Goal: Task Accomplishment & Management: Use online tool/utility

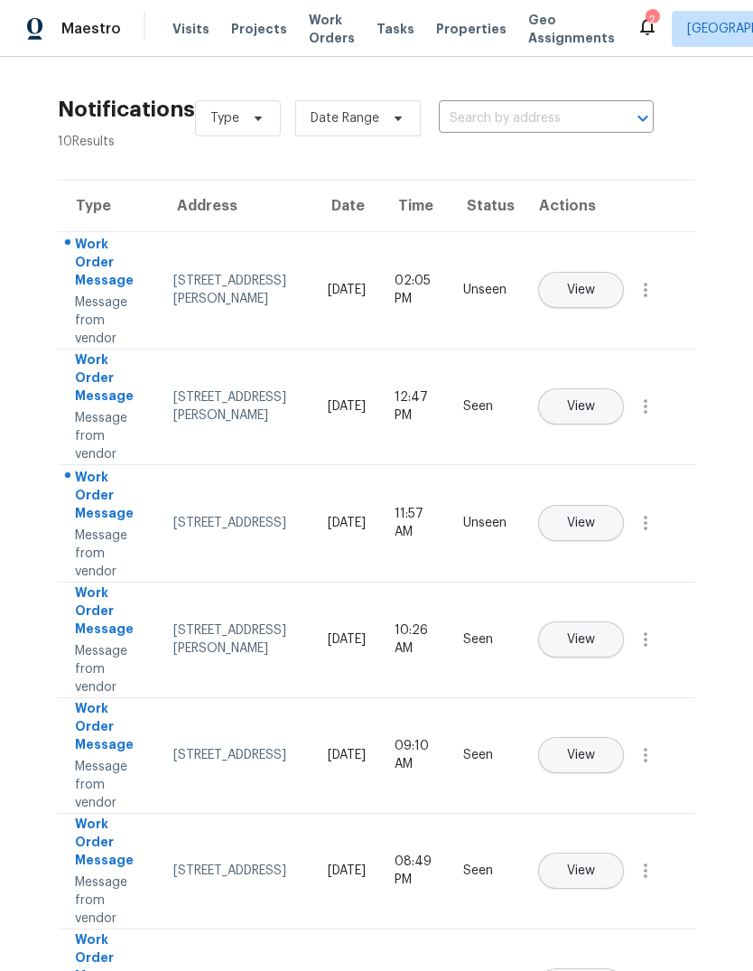
click at [608, 505] on button "View" at bounding box center [581, 523] width 86 height 36
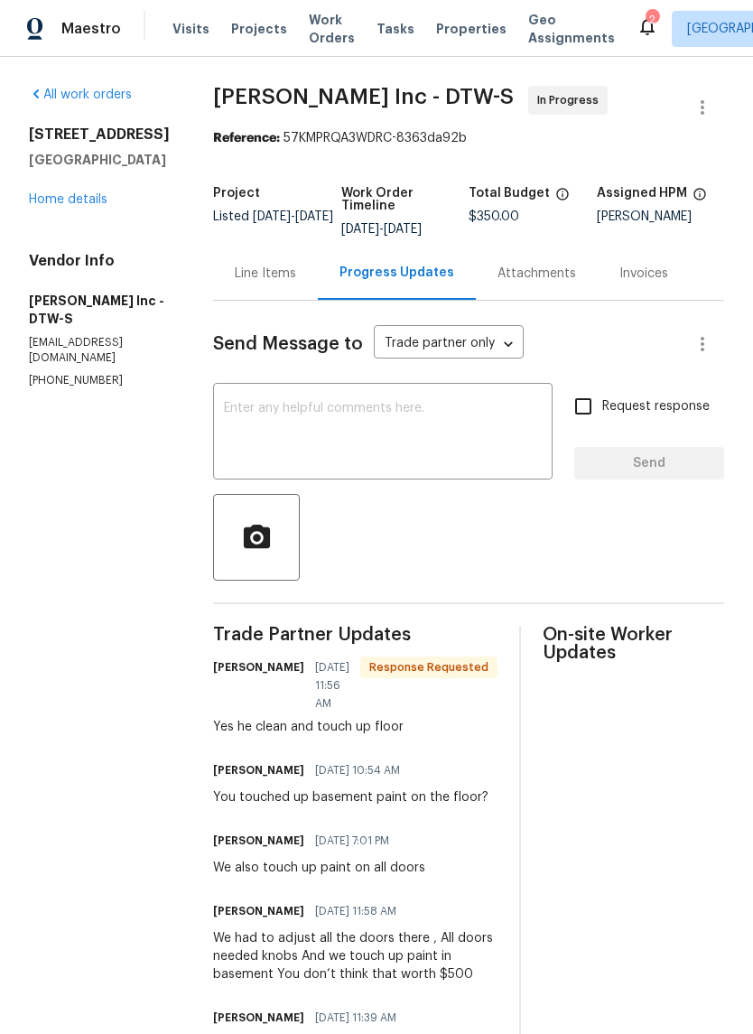
click at [291, 451] on textarea at bounding box center [383, 433] width 318 height 63
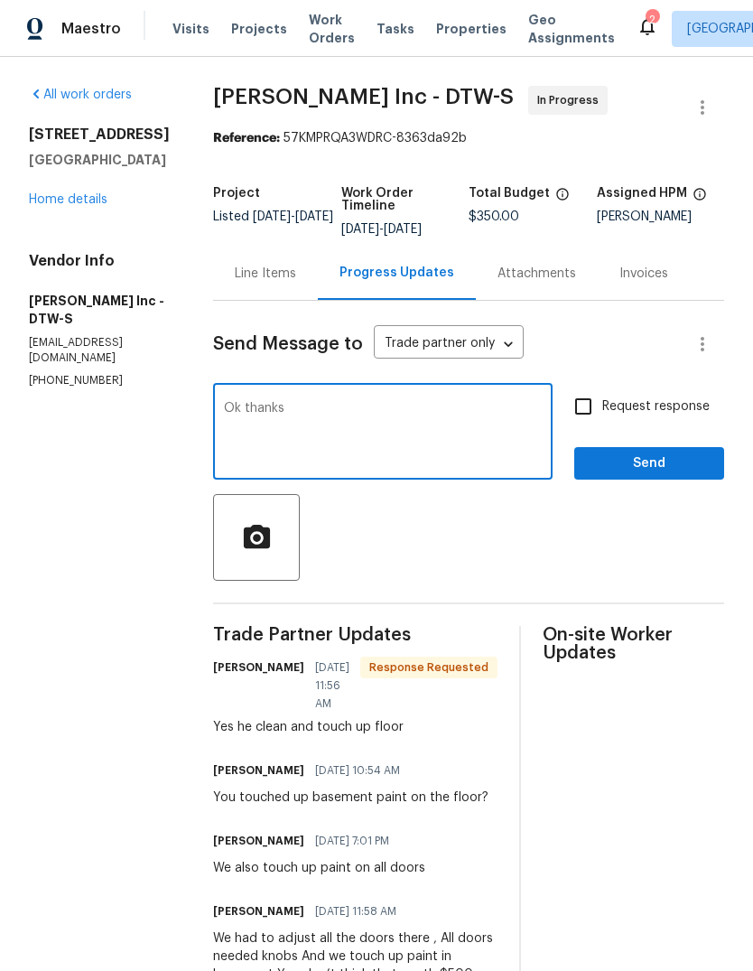
type textarea "Ok thanks"
click at [636, 478] on button "Send" at bounding box center [649, 463] width 150 height 33
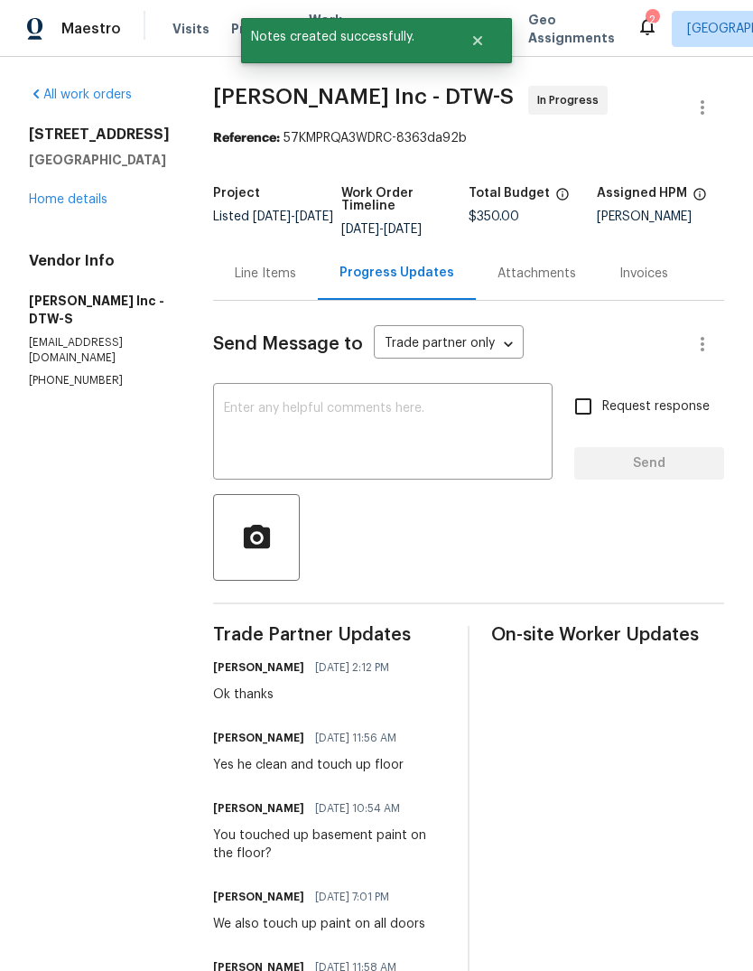
click at [247, 262] on div "Line Items" at bounding box center [265, 272] width 105 height 53
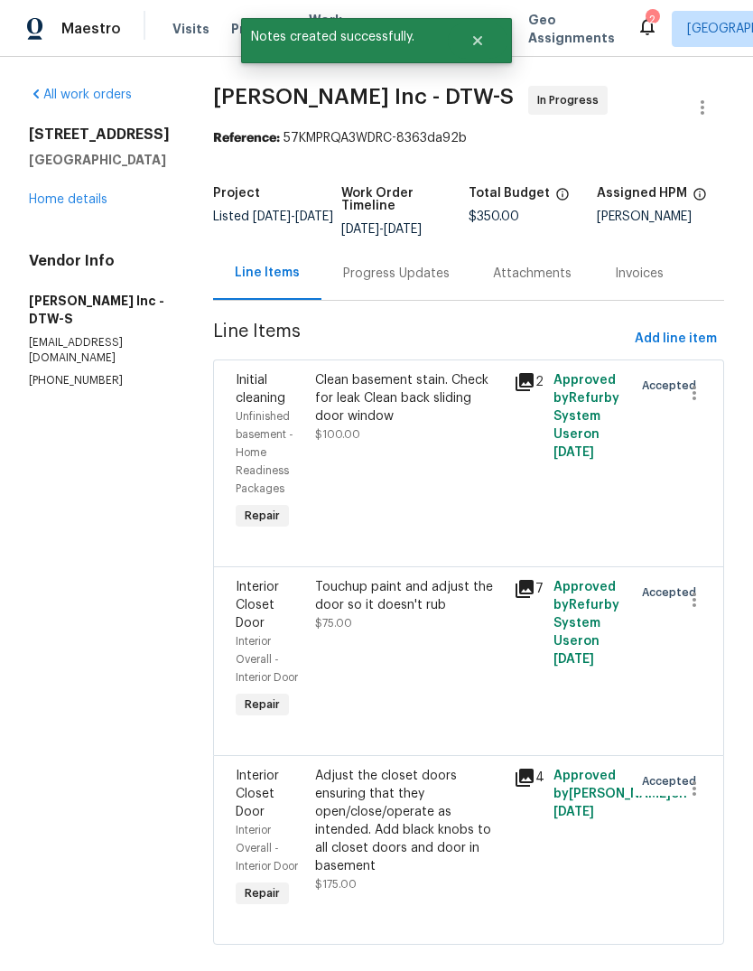
scroll to position [34, 0]
click at [669, 322] on button "Add line item" at bounding box center [675, 338] width 97 height 33
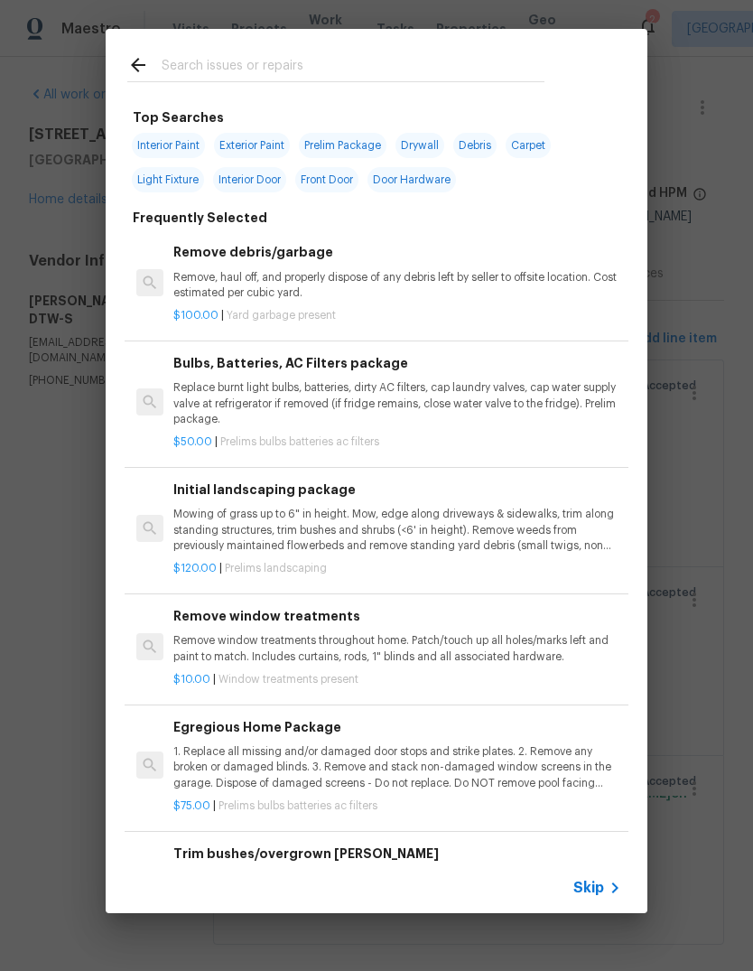
click at [196, 77] on input "text" at bounding box center [353, 67] width 383 height 27
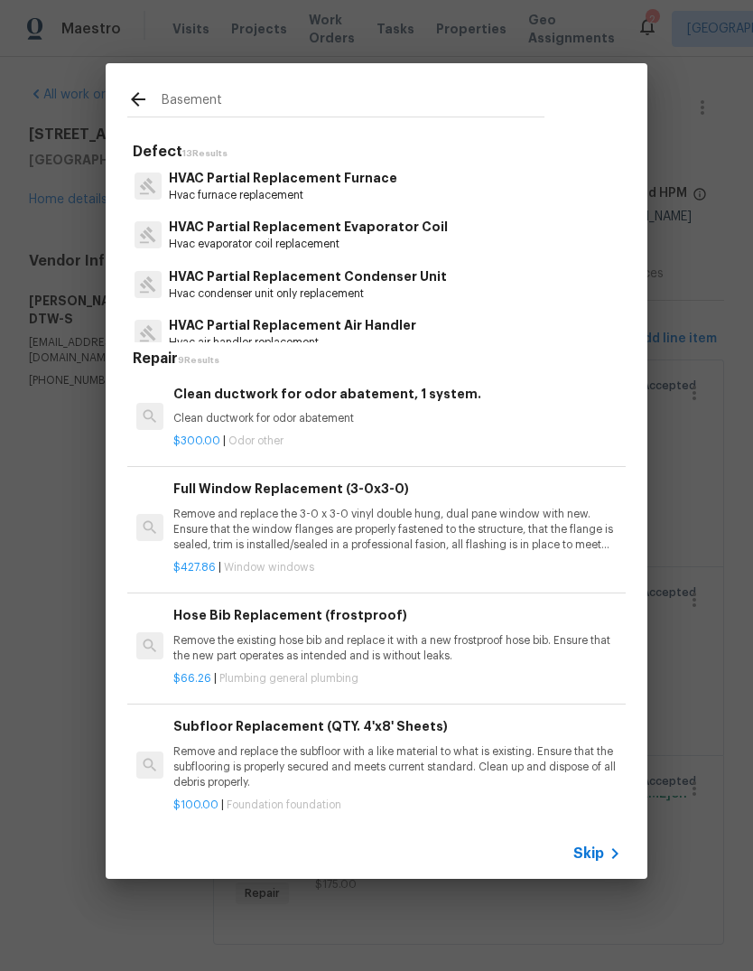
scroll to position [-1, 0]
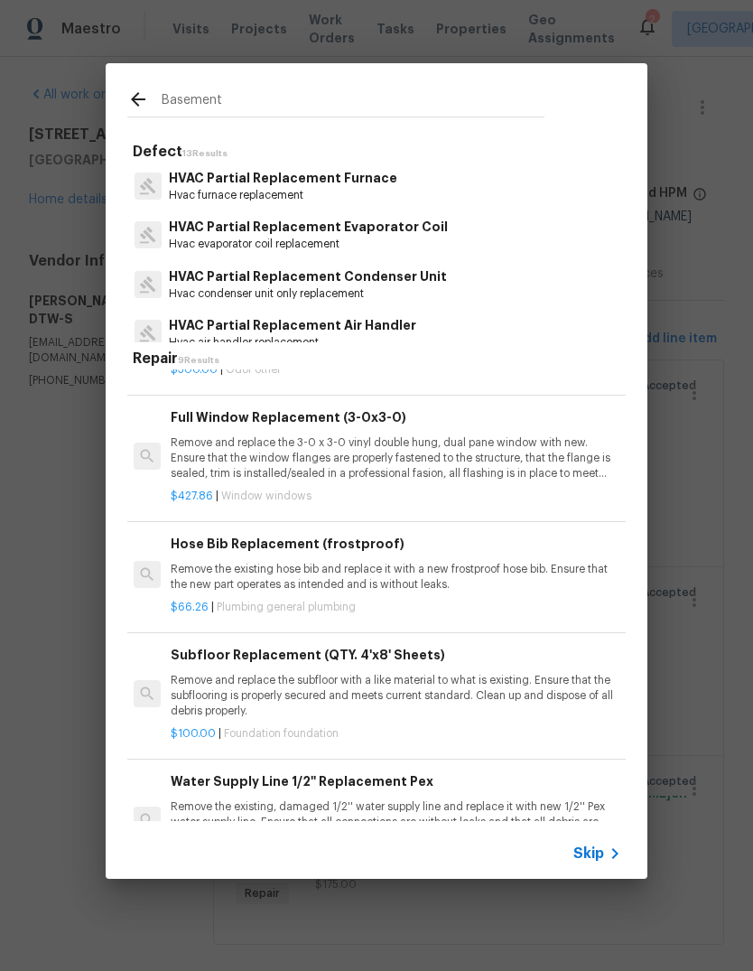
click at [191, 98] on input "Basement" at bounding box center [353, 102] width 383 height 27
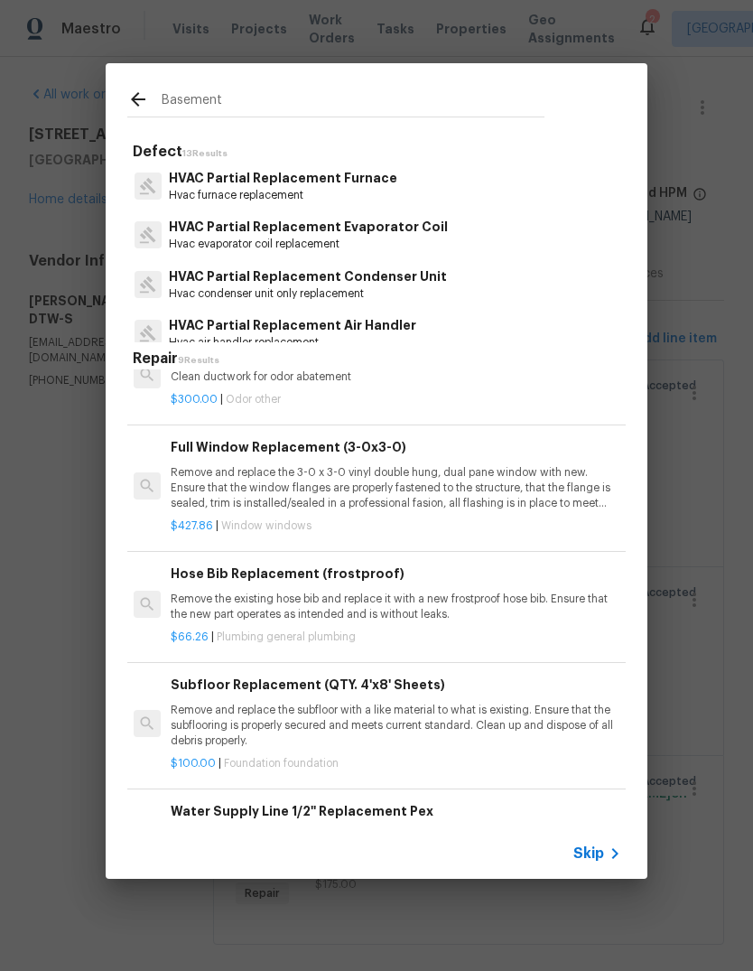
click at [191, 98] on input "Basement" at bounding box center [353, 102] width 383 height 27
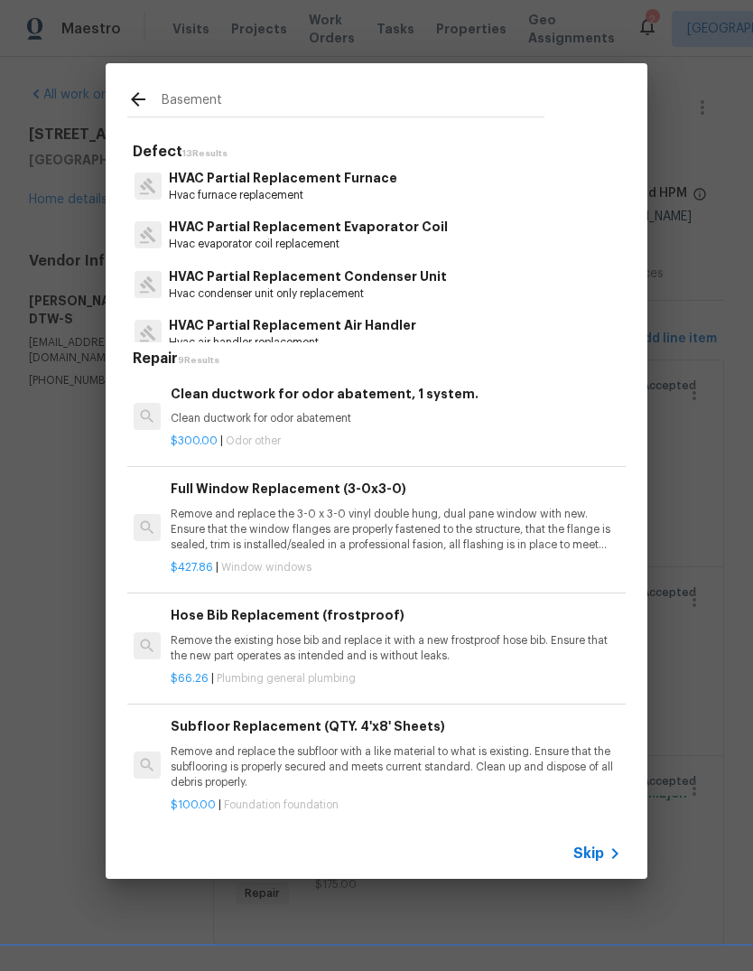
click at [188, 85] on div "Basement" at bounding box center [336, 98] width 460 height 71
click at [203, 98] on input "Basement" at bounding box center [353, 102] width 383 height 27
click at [190, 92] on input "Basement" at bounding box center [353, 102] width 383 height 27
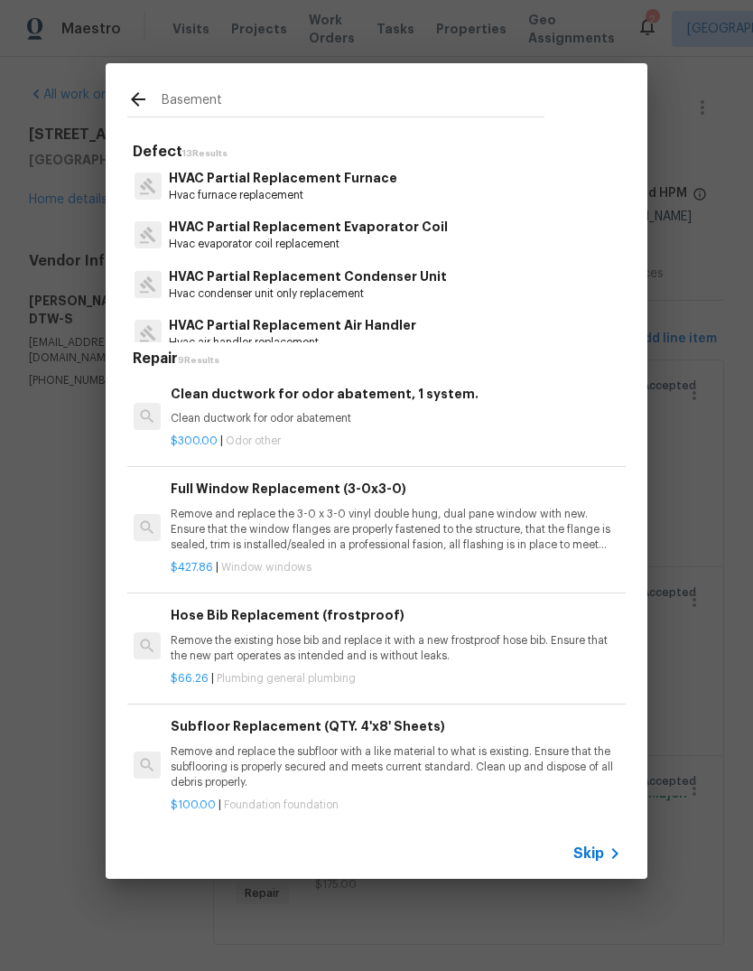
click at [190, 91] on input "Basement" at bounding box center [353, 102] width 383 height 27
click at [185, 89] on input "Basement" at bounding box center [353, 102] width 383 height 27
type input "Floor"
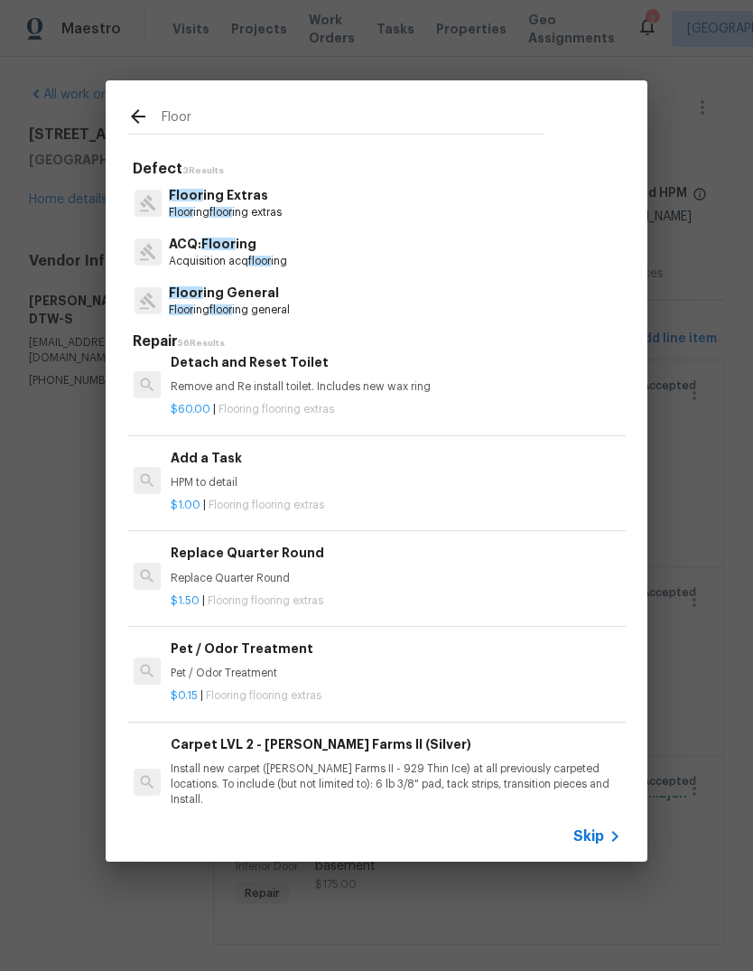
scroll to position [2264, 3]
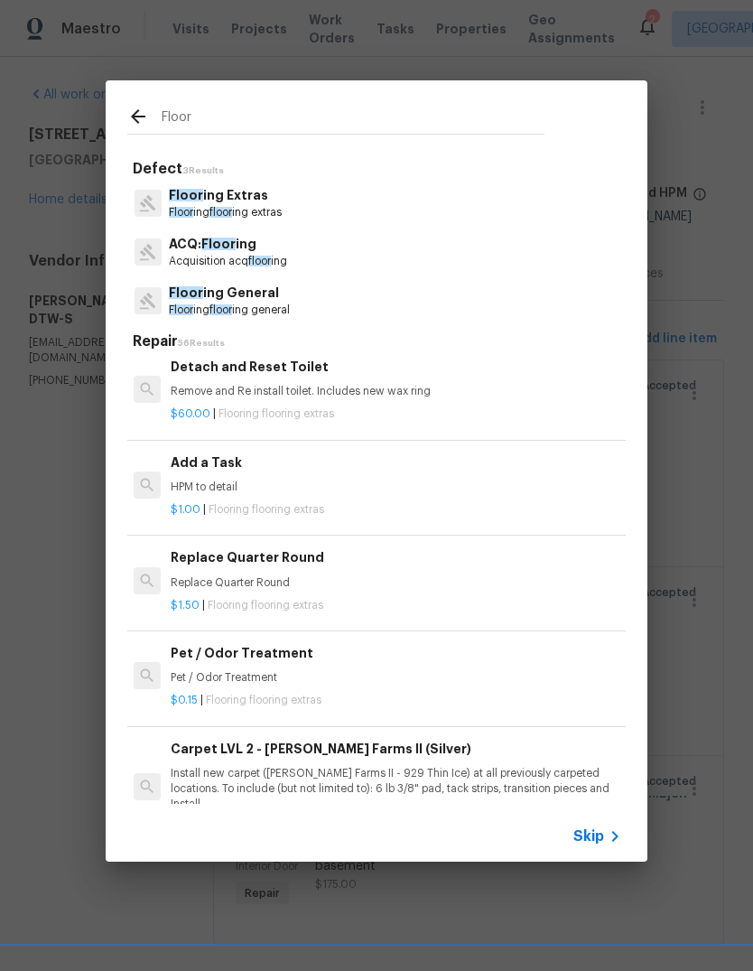
click at [202, 479] on p "HPM to detail" at bounding box center [395, 486] width 448 height 15
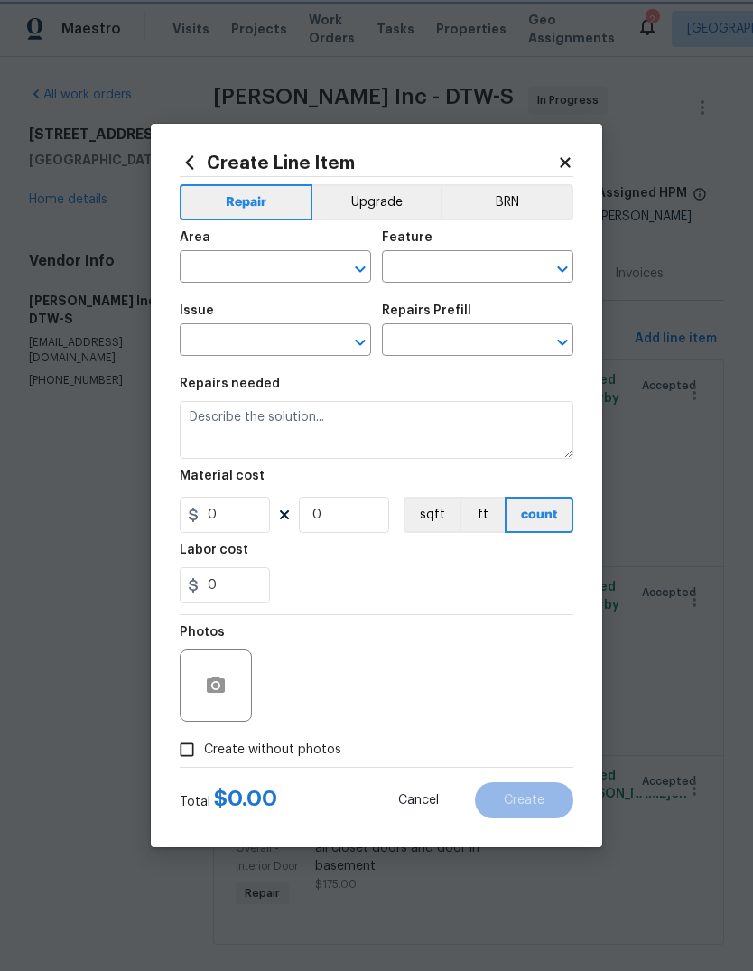
type input "Overall Flooring"
type input "Flooring Extras"
type textarea "HPM to detail"
type input "1"
type input "Add a Task $1.00"
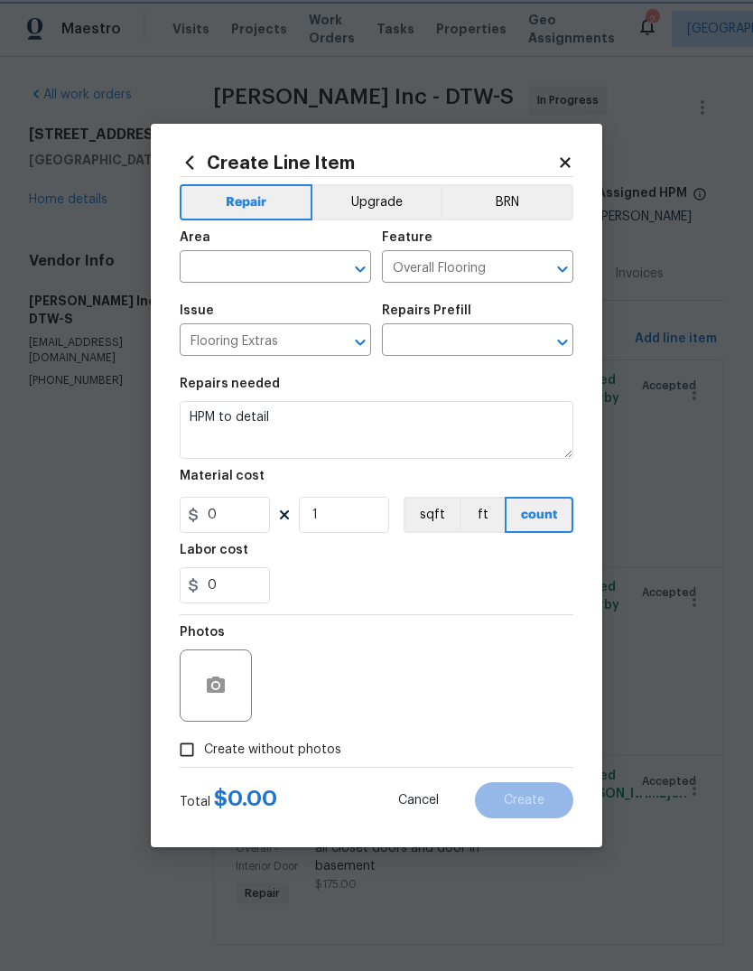
type input "1"
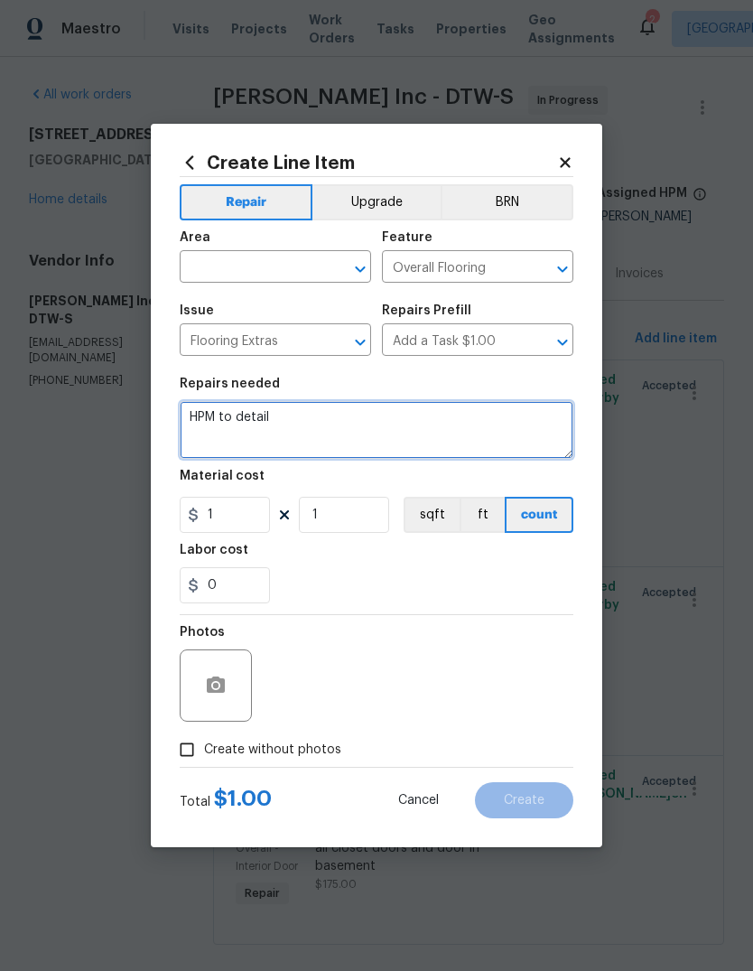
click at [231, 427] on textarea "HPM to detail" at bounding box center [377, 430] width 394 height 58
click at [231, 426] on textarea "HPM to detail" at bounding box center [377, 430] width 394 height 58
click at [219, 421] on textarea "HPM to detail" at bounding box center [377, 430] width 394 height 58
click at [218, 420] on textarea "HPM to detail" at bounding box center [377, 430] width 394 height 58
click at [208, 404] on textarea "HPM to detail" at bounding box center [377, 430] width 394 height 58
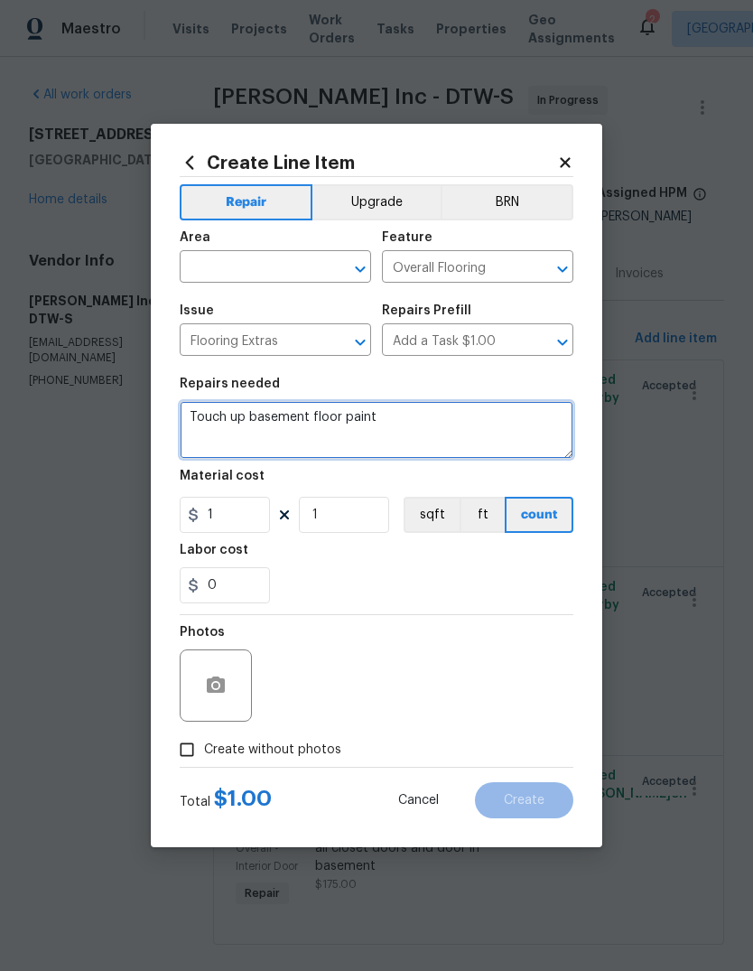
type textarea "Touch up basement floor paint"
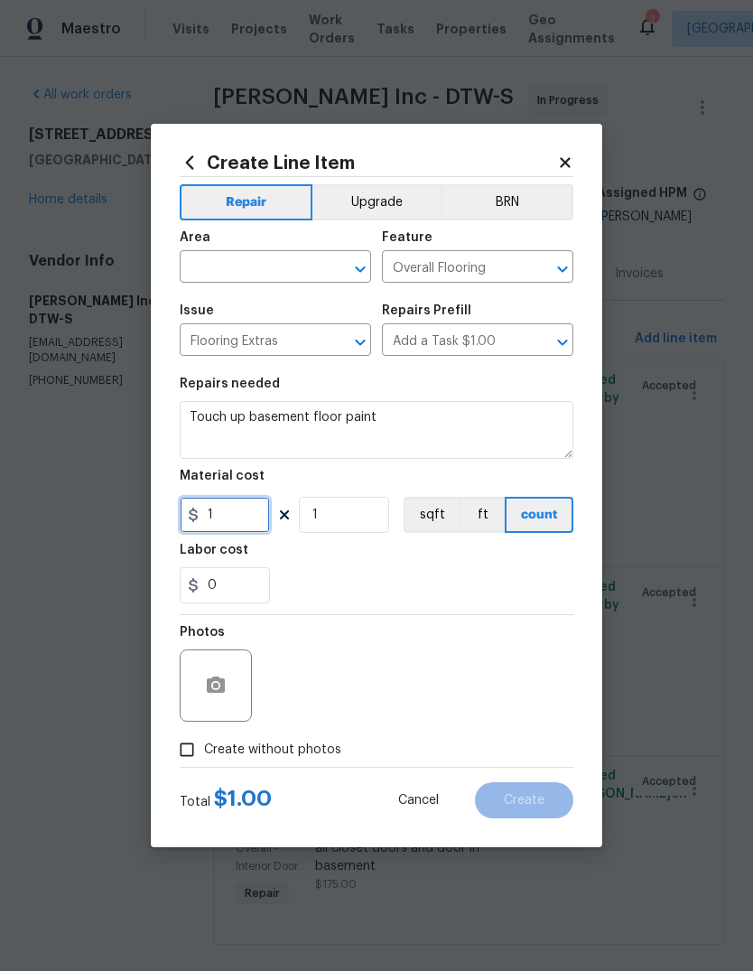
click at [229, 522] on input "1" at bounding box center [225, 515] width 90 height 36
type input "100"
click at [221, 275] on input "text" at bounding box center [250, 269] width 141 height 28
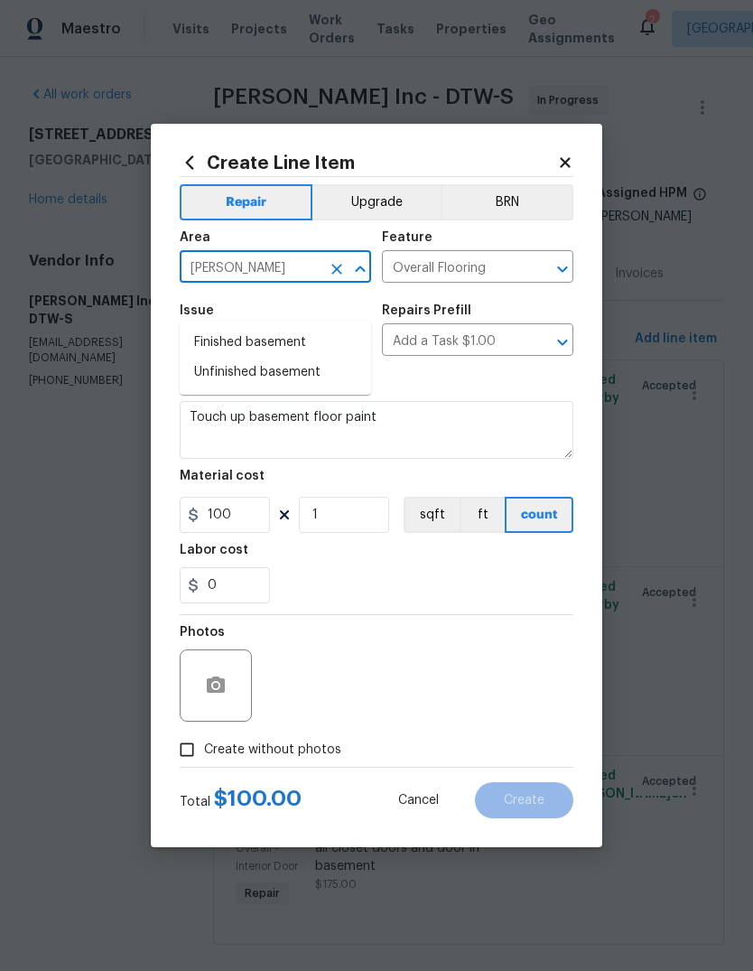
click at [218, 358] on li "Unfinished basement" at bounding box center [275, 373] width 191 height 30
type input "Unfinished basement"
click at [497, 590] on div "0" at bounding box center [377, 585] width 394 height 36
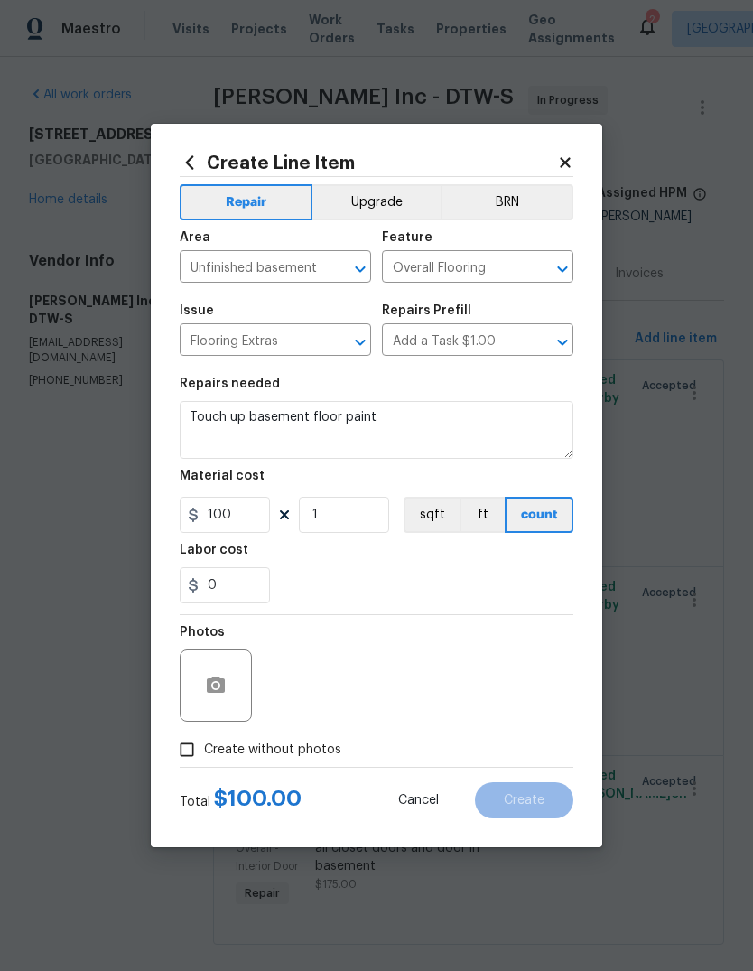
click at [222, 749] on span "Create without photos" at bounding box center [272, 749] width 137 height 19
click at [204, 749] on input "Create without photos" at bounding box center [187, 749] width 34 height 34
checkbox input "true"
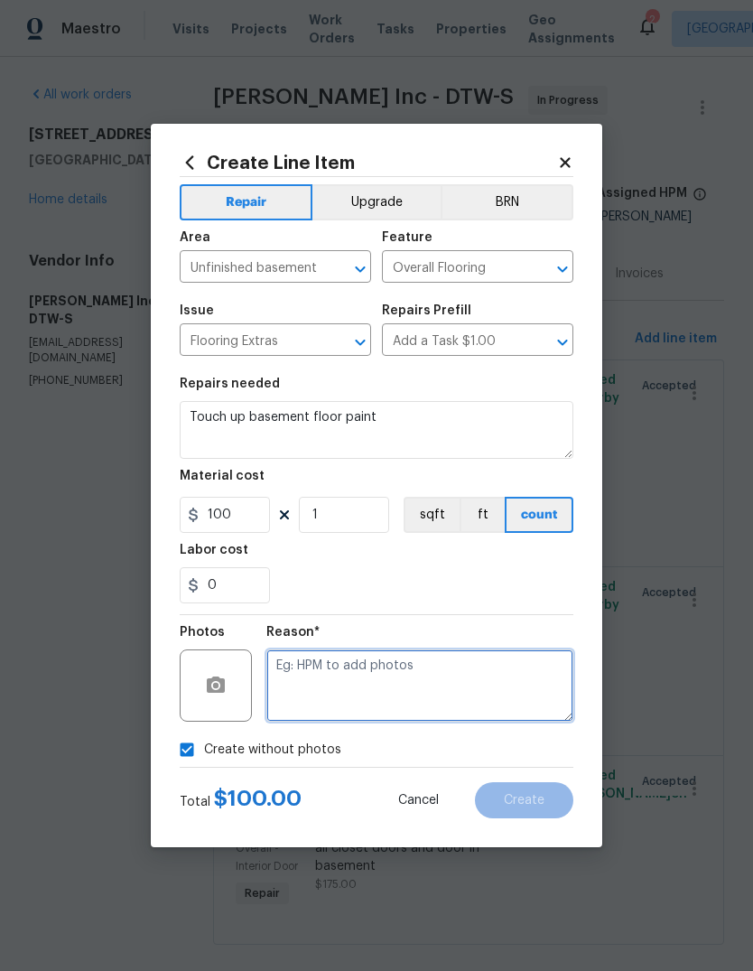
click at [476, 664] on textarea at bounding box center [419, 685] width 307 height 72
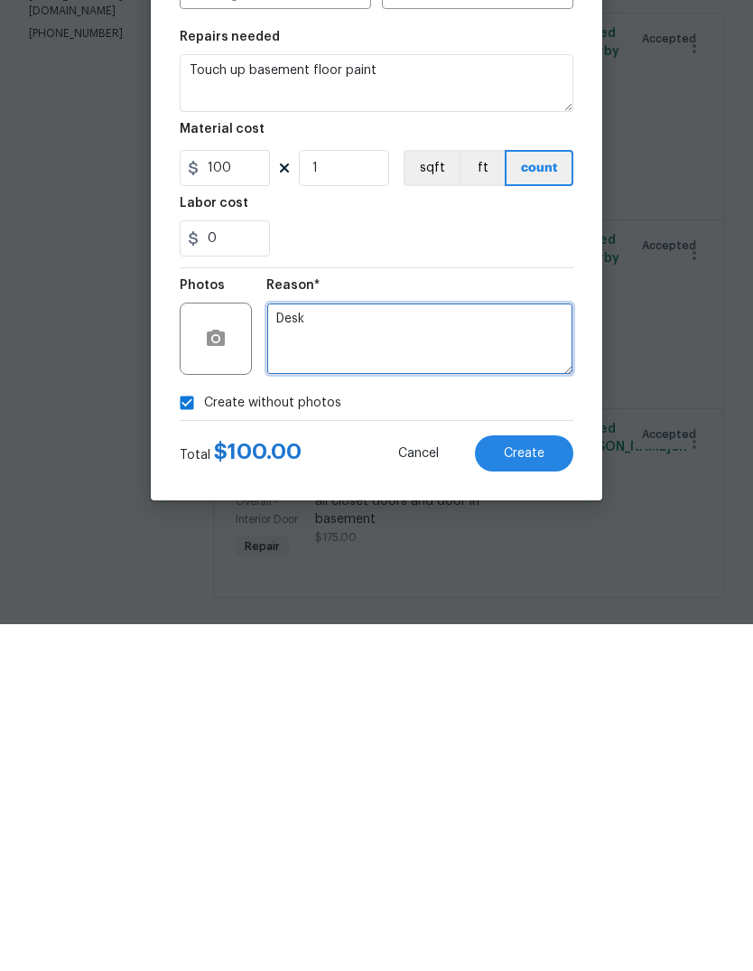
type textarea "Desk"
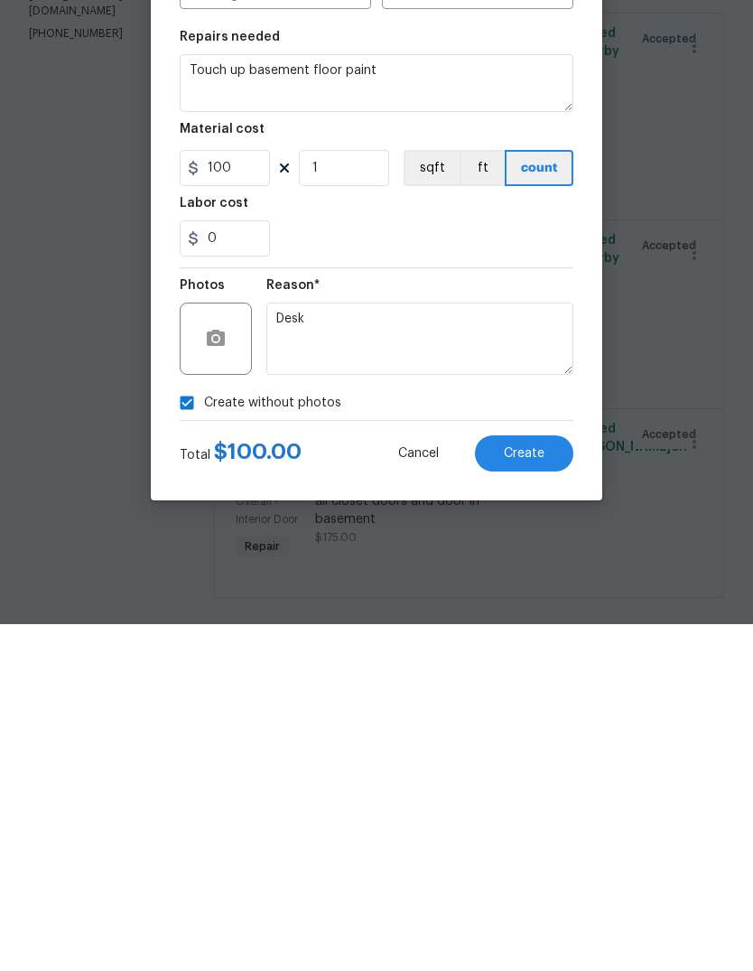
click at [533, 782] on button "Create" at bounding box center [524, 800] width 98 height 36
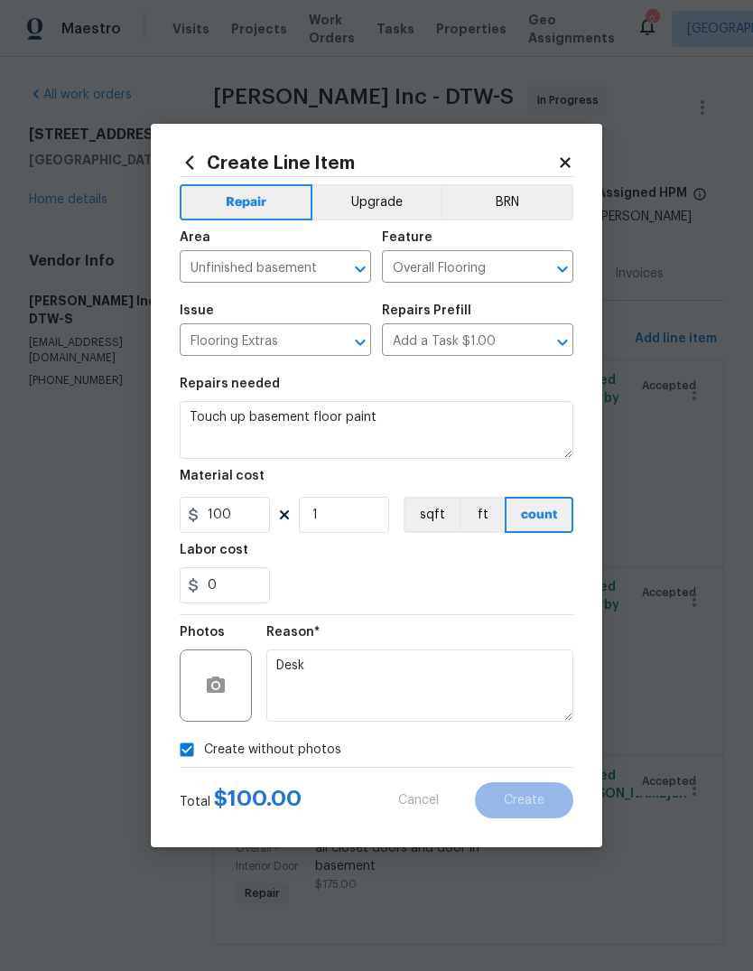
scroll to position [0, 0]
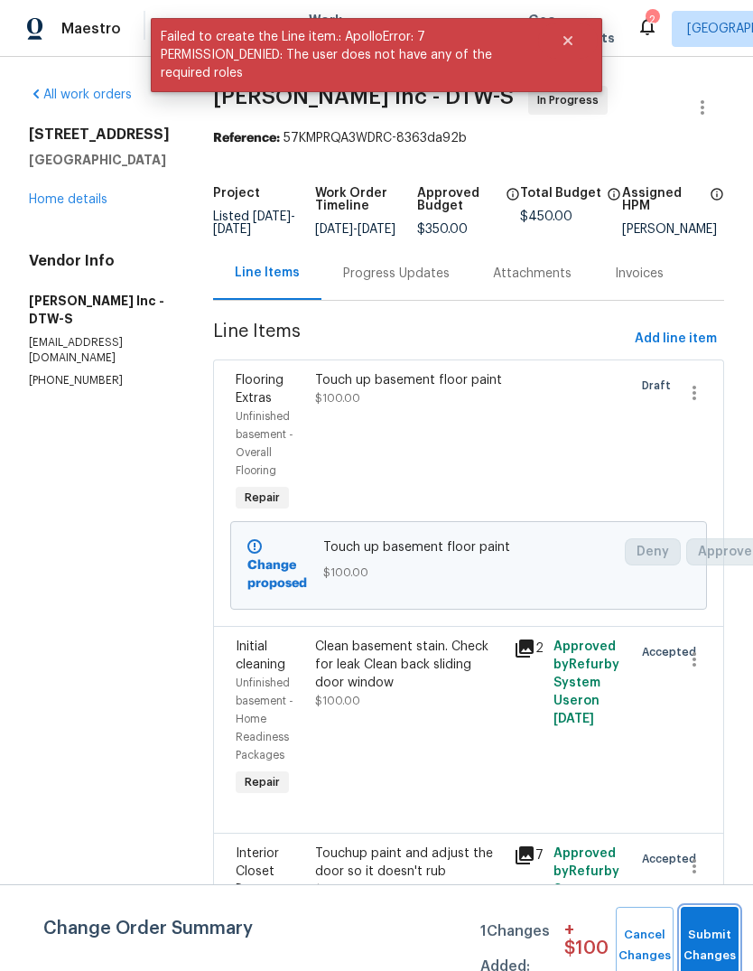
click at [698, 921] on button "Submit Changes" at bounding box center [710, 945] width 58 height 78
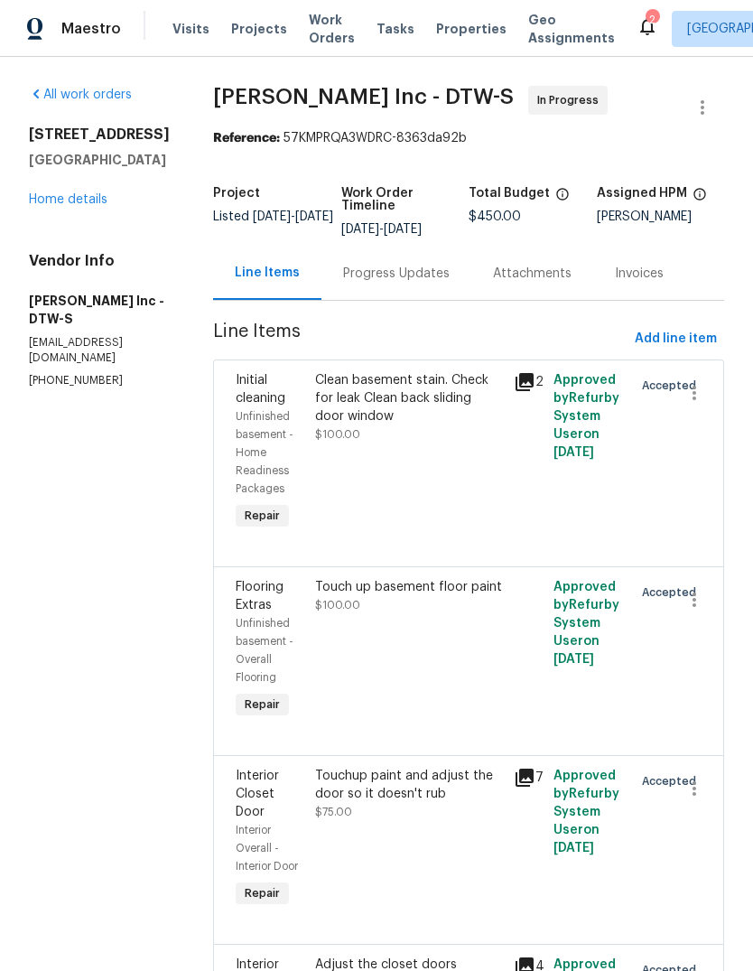
click at [55, 133] on div "[STREET_ADDRESS] Home details" at bounding box center [99, 166] width 141 height 83
click at [58, 193] on link "Home details" at bounding box center [68, 199] width 79 height 13
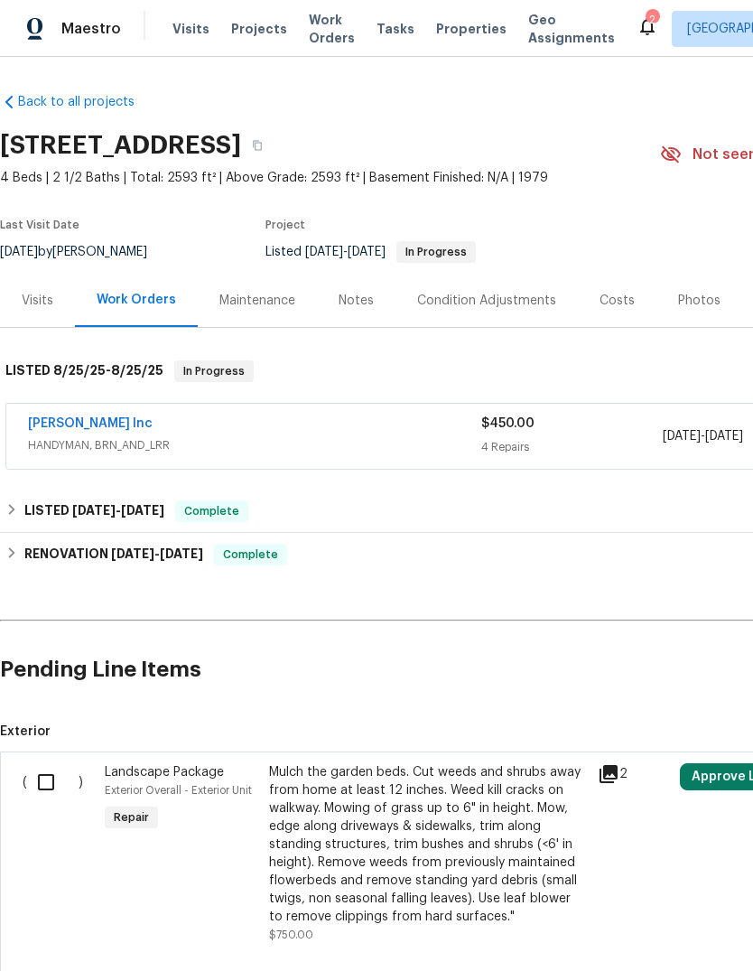
click at [308, 274] on div "Maintenance" at bounding box center [257, 300] width 119 height 53
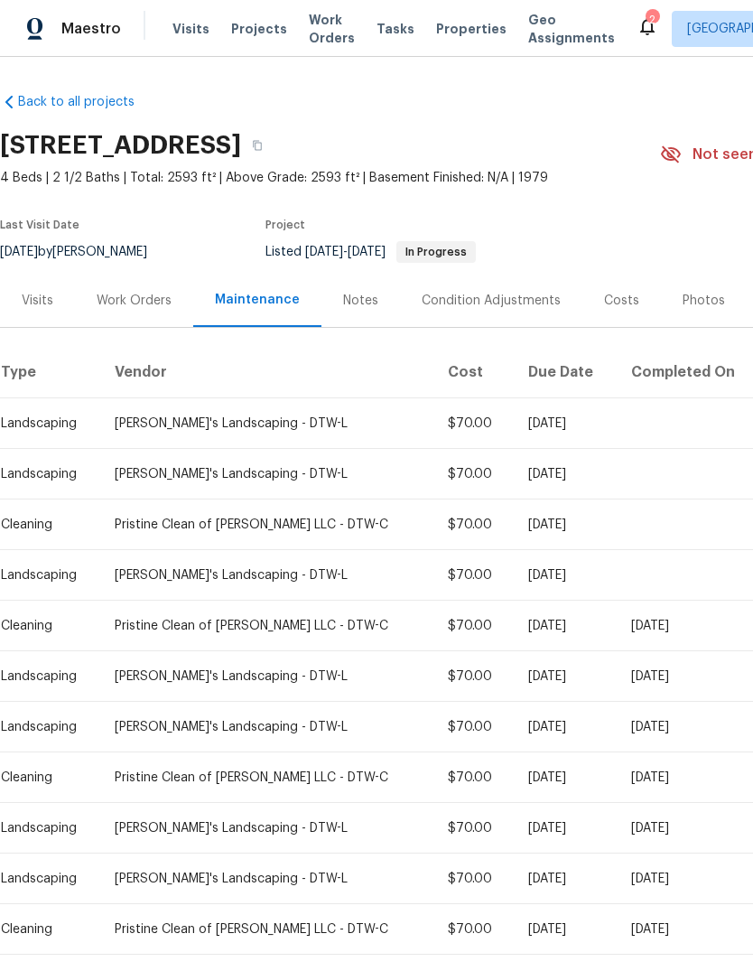
click at [646, 12] on div "2" at bounding box center [652, 20] width 13 height 18
click at [636, 22] on icon at bounding box center [647, 26] width 22 height 22
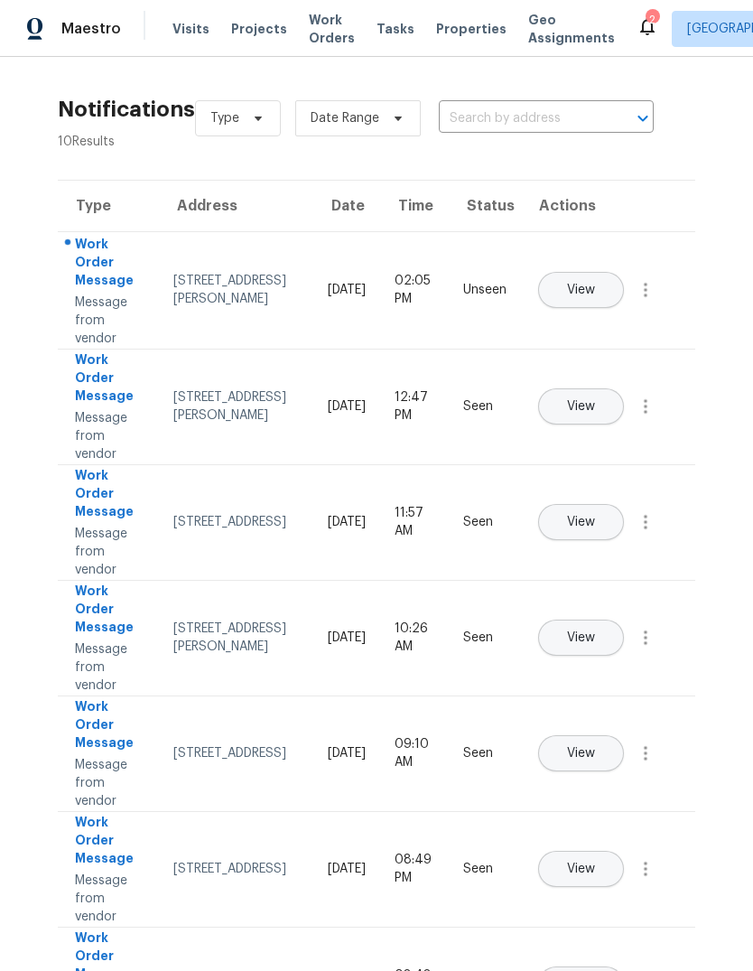
click at [595, 283] on span "View" at bounding box center [581, 290] width 28 height 14
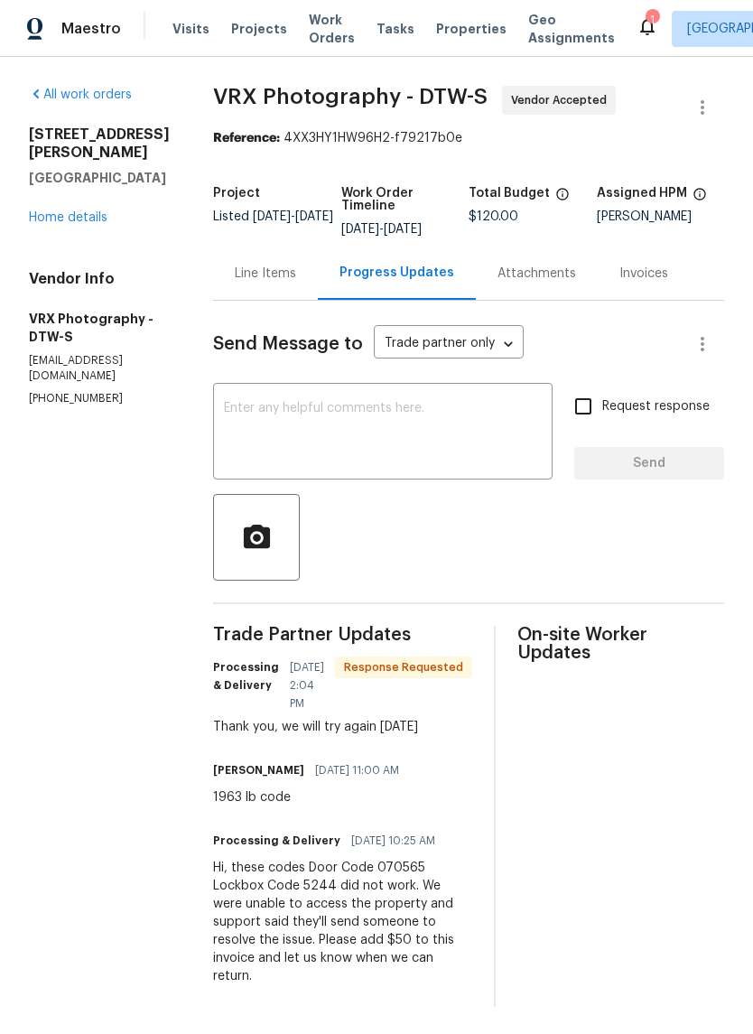
click at [636, 29] on icon at bounding box center [647, 26] width 22 height 22
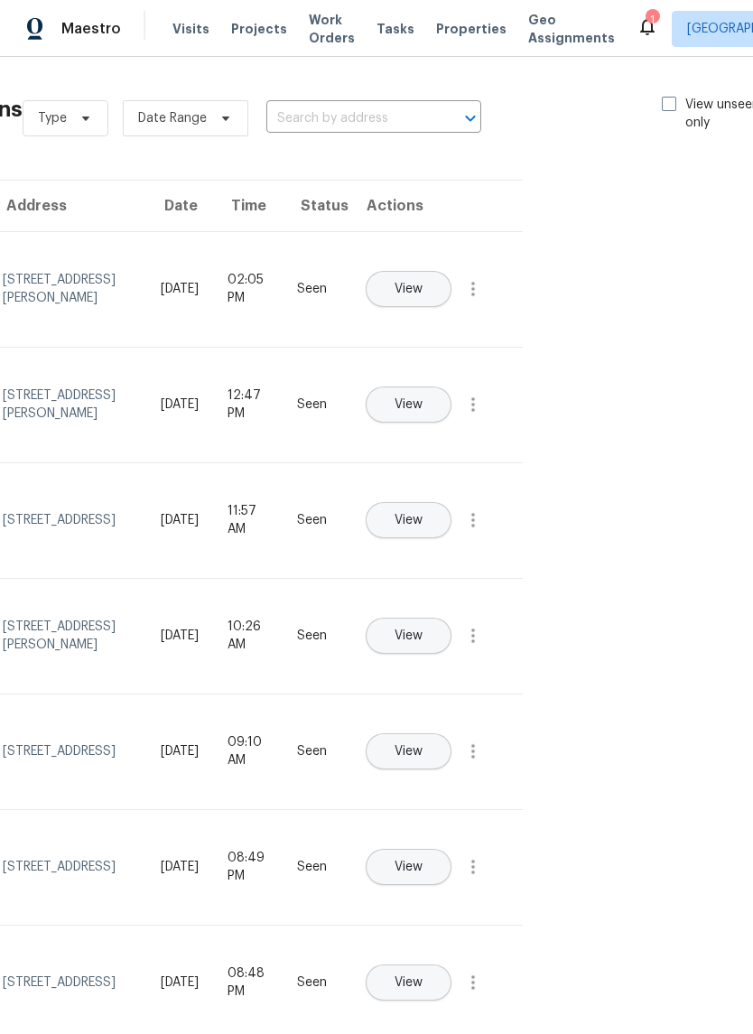
scroll to position [-1, 185]
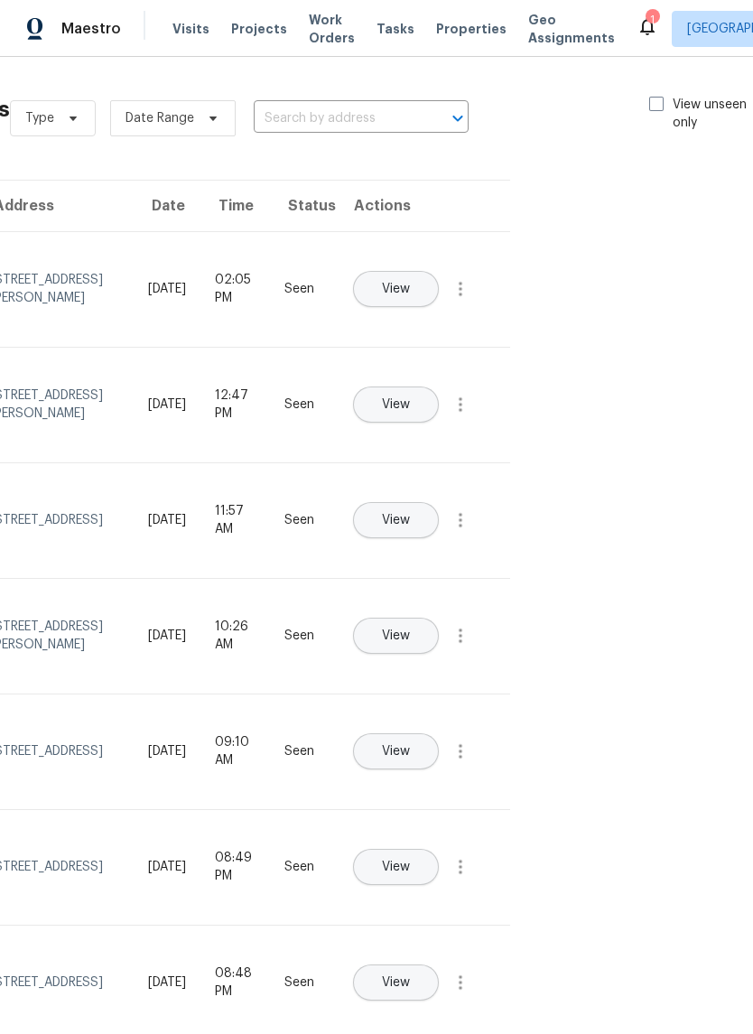
click at [454, 31] on span "Properties" at bounding box center [471, 29] width 70 height 18
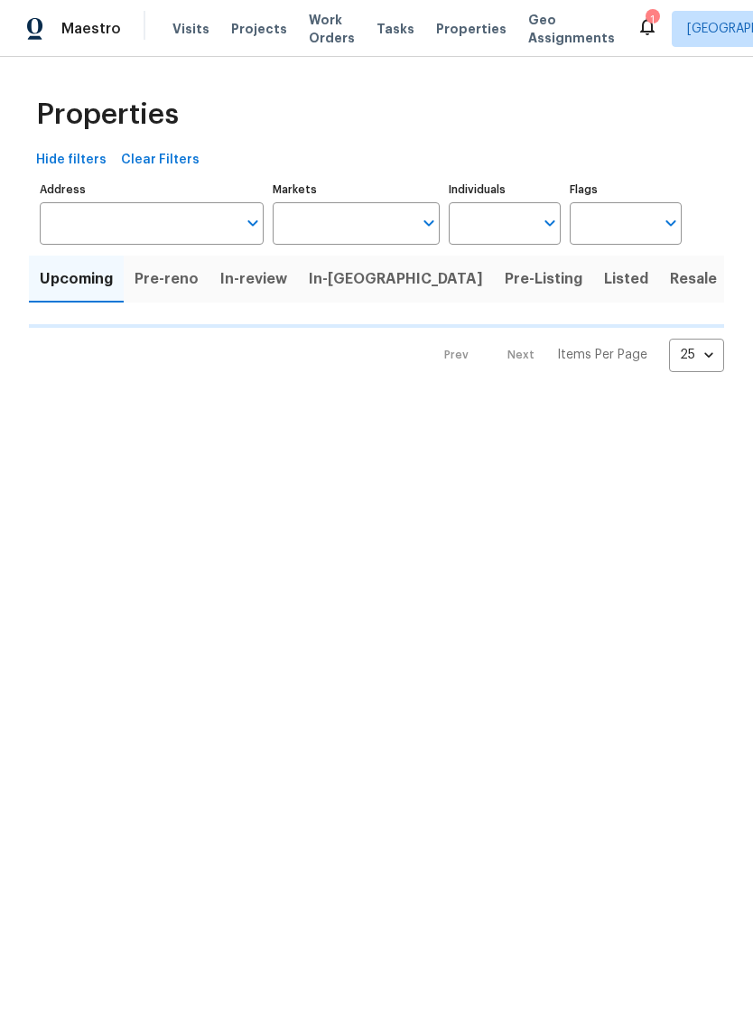
click at [453, 31] on span "Properties" at bounding box center [471, 29] width 70 height 18
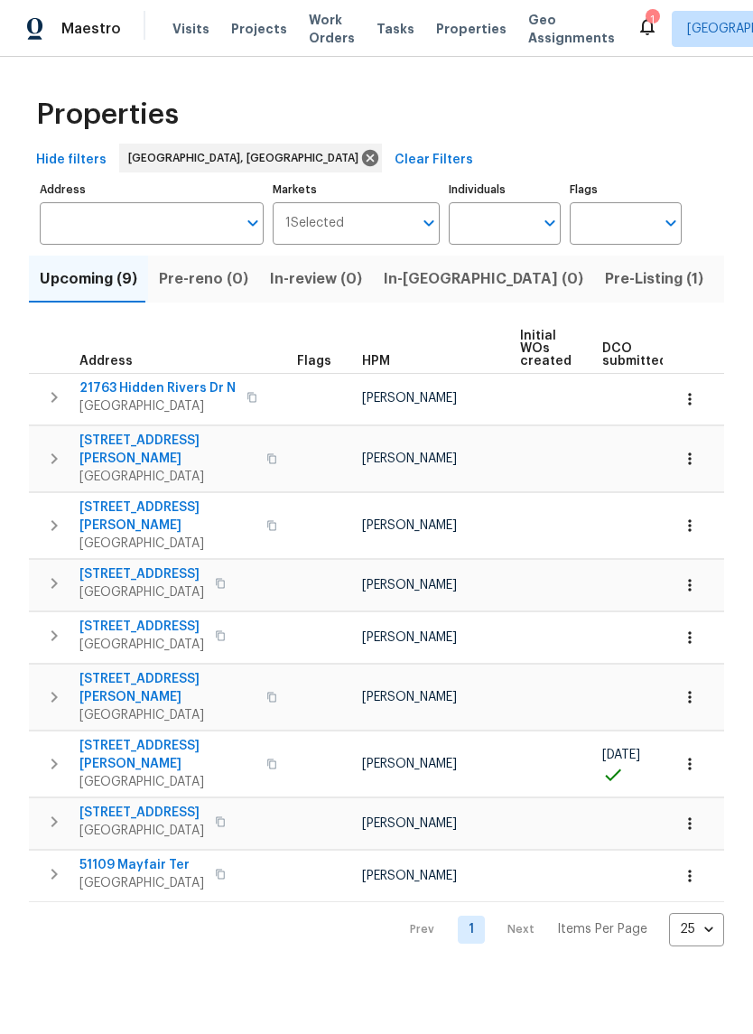
click at [725, 270] on span "Listed (17)" at bounding box center [762, 278] width 74 height 25
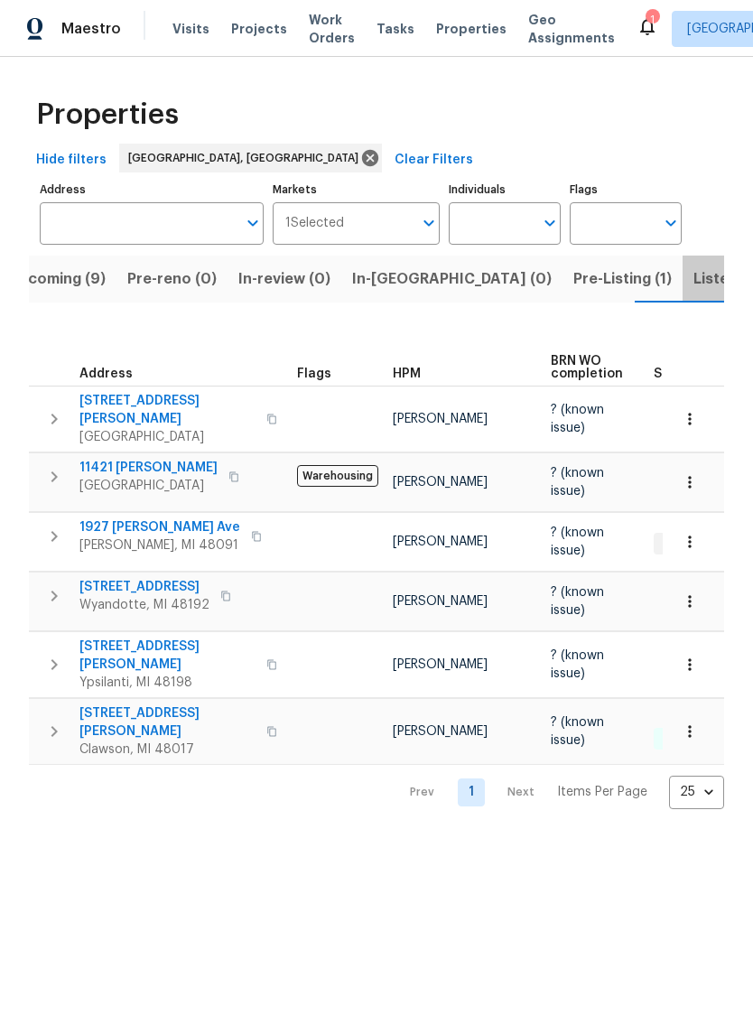
click at [693, 286] on span "Listed (17)" at bounding box center [730, 278] width 74 height 25
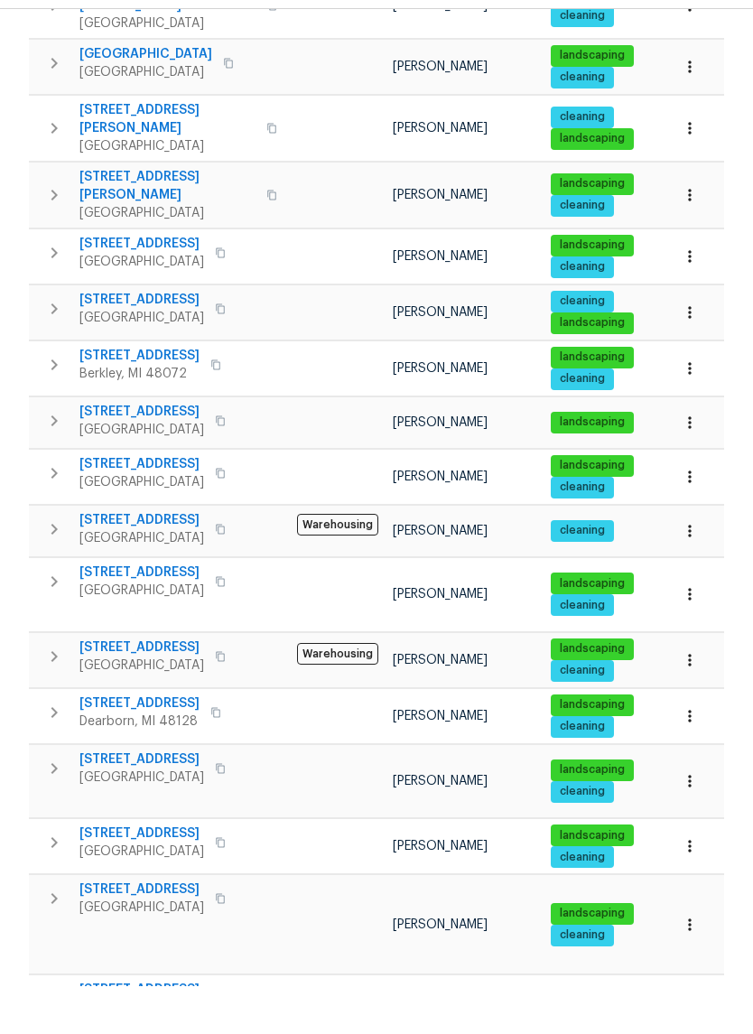
scroll to position [44, 0]
